Goal: Find specific page/section: Find specific page/section

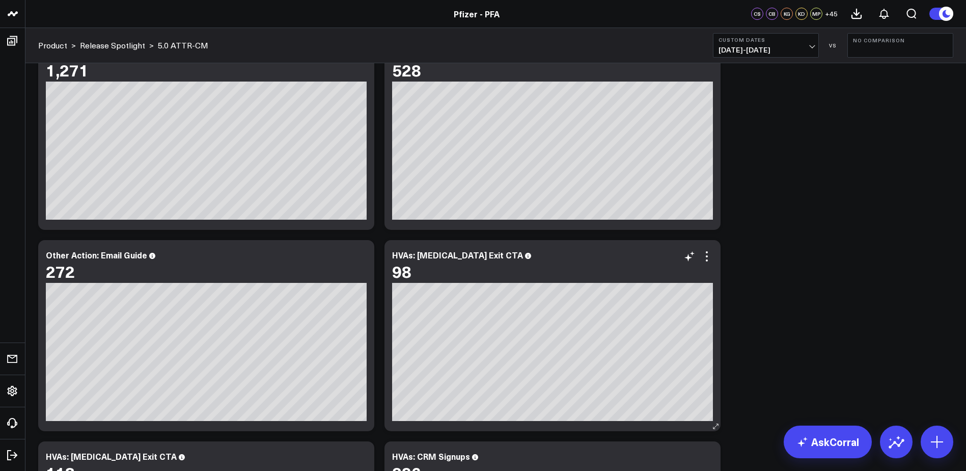
scroll to position [1662, 0]
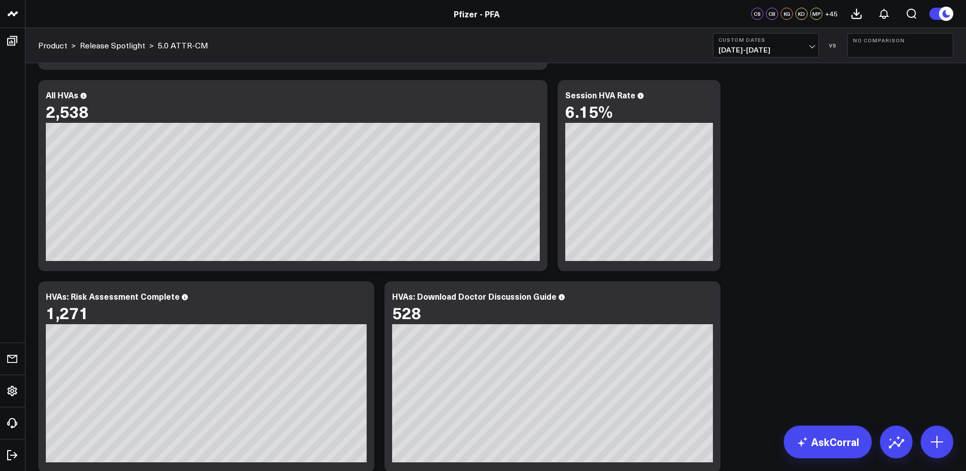
click at [870, 333] on div "Modify via AI Copy link to widget Ask support Remove Create linked copy Executi…" at bounding box center [495, 377] width 925 height 3936
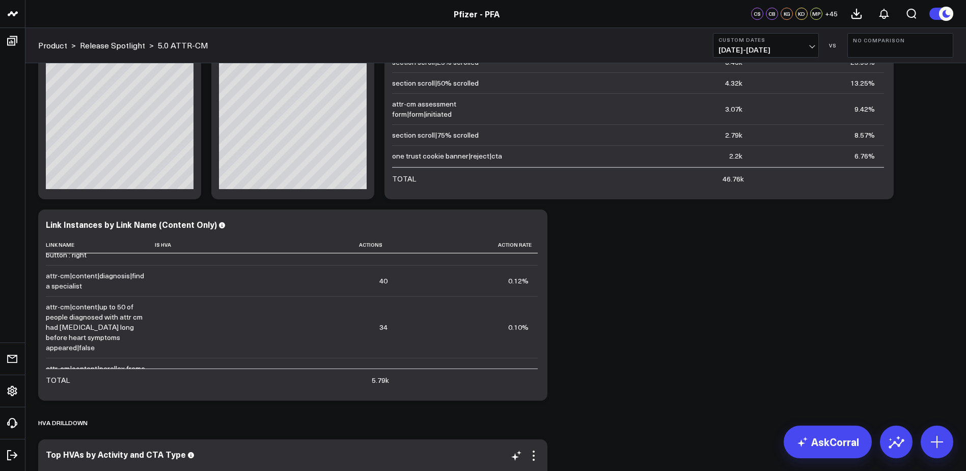
scroll to position [815, 0]
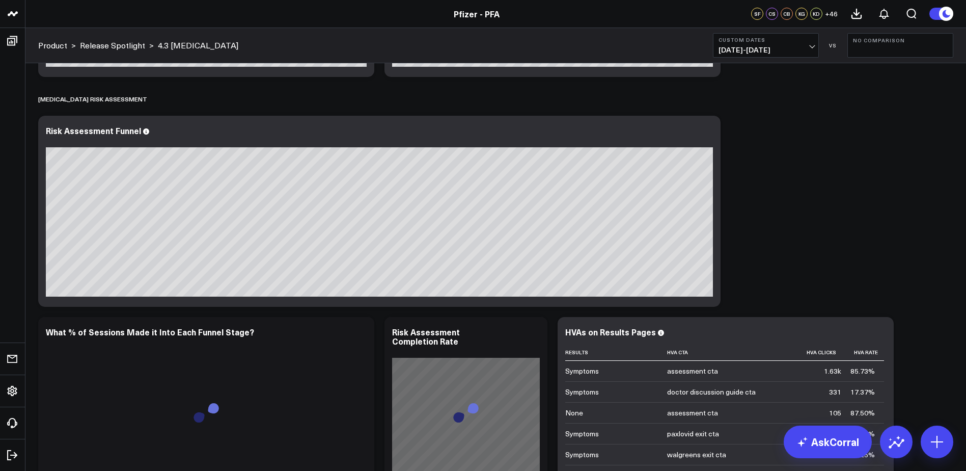
scroll to position [3383, 0]
